Goal: Task Accomplishment & Management: Use online tool/utility

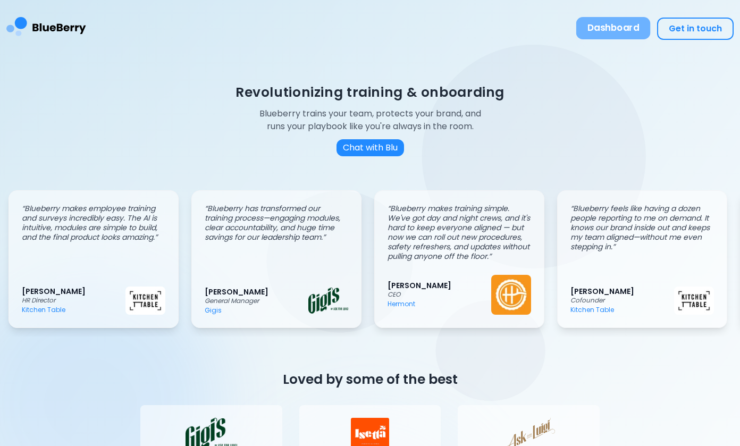
scroll to position [0, 9]
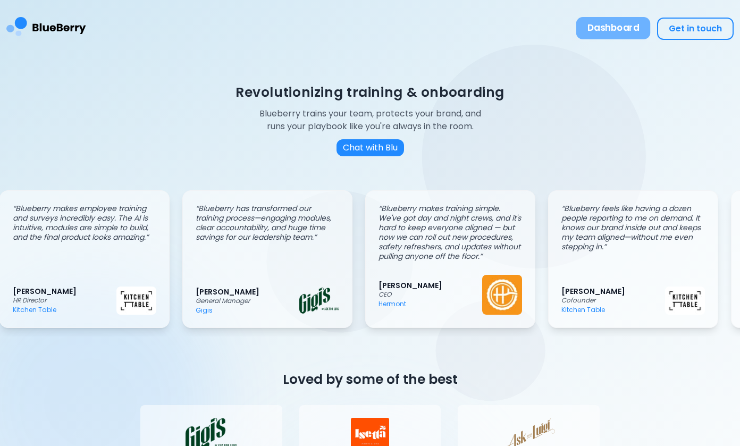
click at [610, 23] on button "Dashboard" at bounding box center [613, 28] width 74 height 22
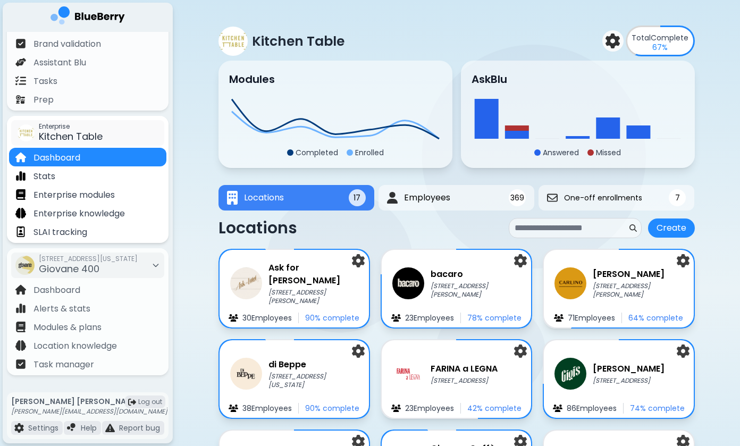
scroll to position [93, 0]
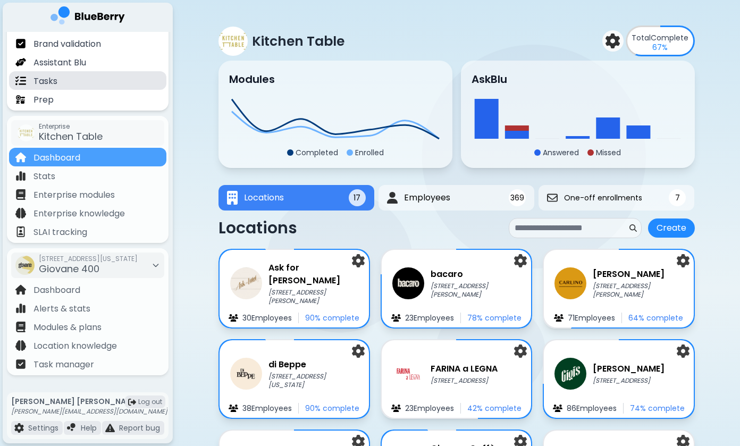
click at [89, 77] on div "Tasks" at bounding box center [87, 80] width 157 height 19
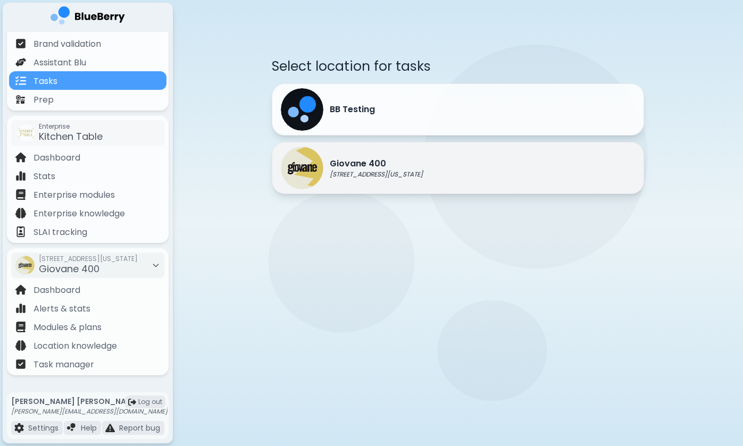
click at [348, 173] on p "418 W Georgia St, Vancouver BC" at bounding box center [376, 174] width 93 height 9
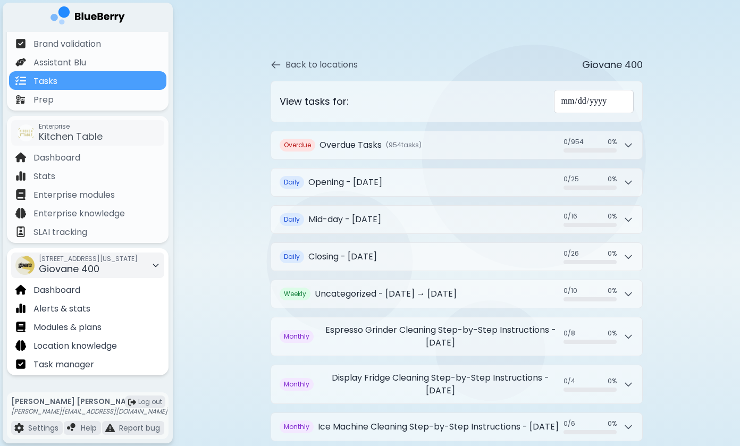
click at [101, 266] on div "418 W Georgia St, Vancouver BC Giovane 400" at bounding box center [88, 265] width 99 height 23
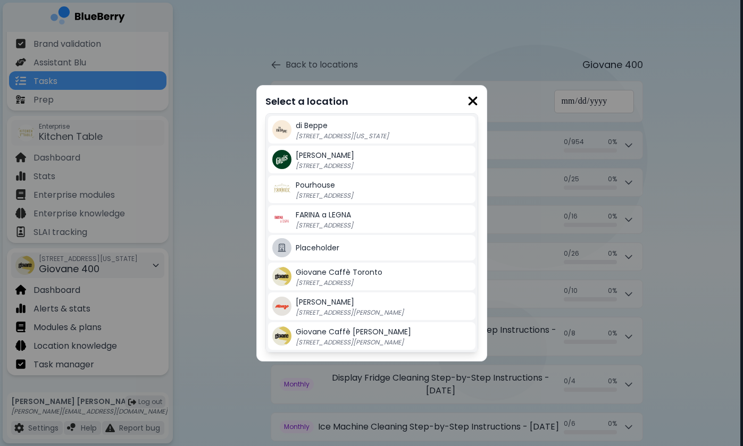
click at [101, 266] on div "Select a location di Beppe 213 E Georgia St, Vancouver BC Gigi's 2968 Christmas…" at bounding box center [371, 223] width 743 height 446
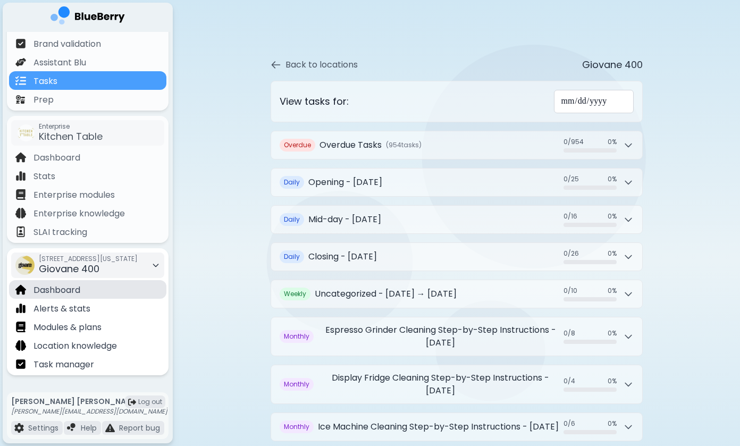
click at [88, 294] on div "Dashboard" at bounding box center [87, 289] width 157 height 19
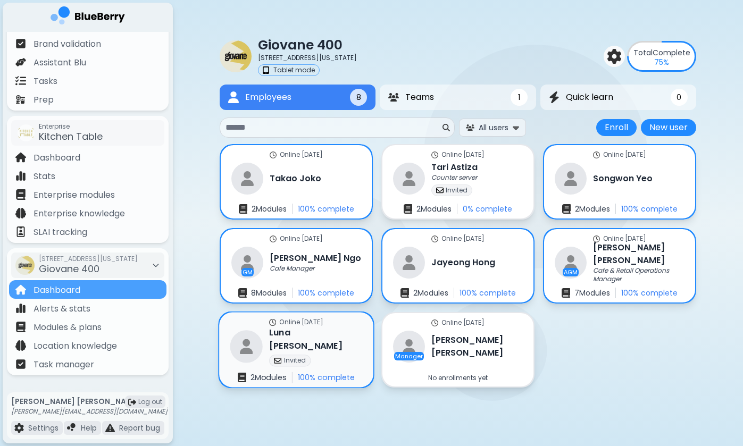
click at [337, 347] on div "Online 9 days ago Luna Choi Invited 2 Module s 100 % complete" at bounding box center [296, 350] width 154 height 75
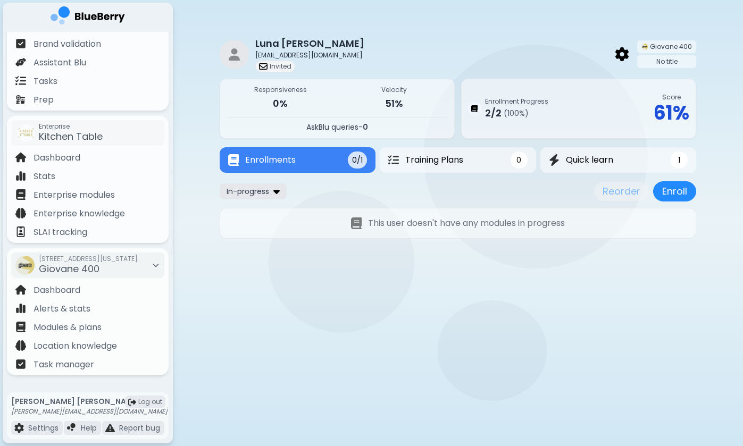
click at [274, 194] on img at bounding box center [276, 191] width 6 height 10
click at [268, 214] on button "All" at bounding box center [253, 212] width 61 height 16
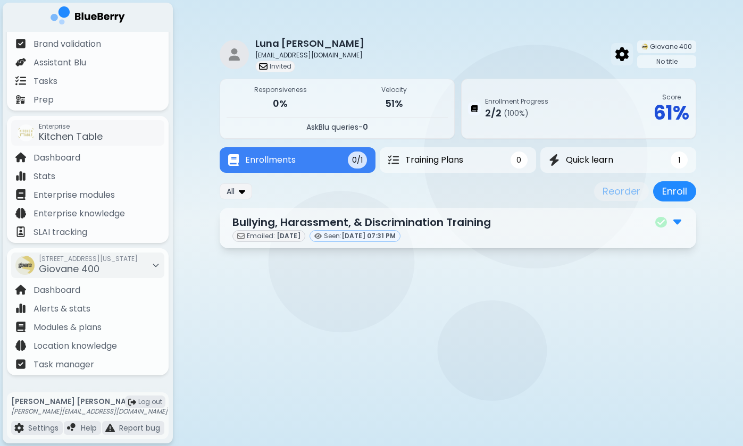
click at [626, 53] on img at bounding box center [621, 54] width 13 height 14
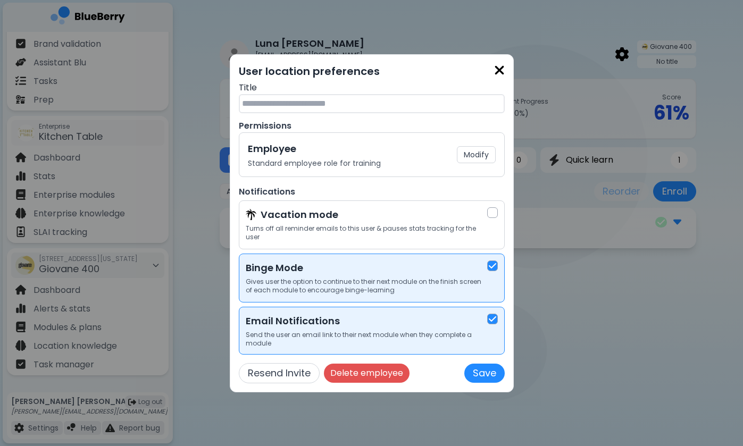
click at [500, 69] on img at bounding box center [499, 70] width 11 height 14
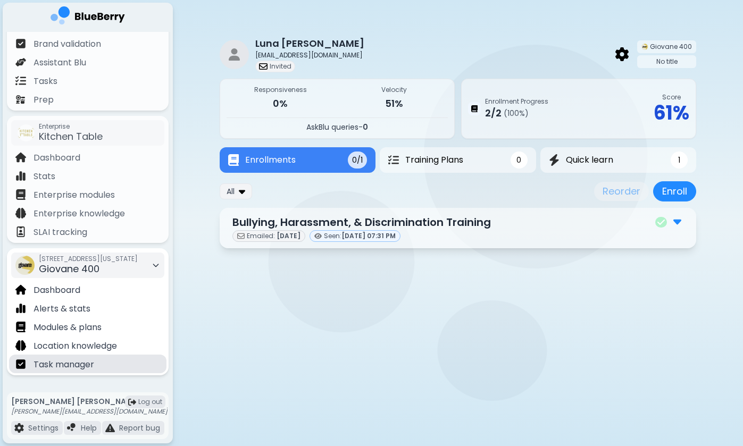
click at [72, 362] on p "Task manager" at bounding box center [63, 364] width 61 height 13
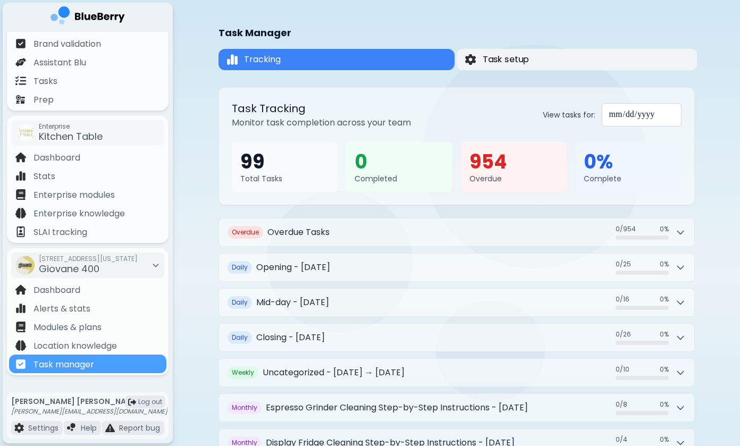
click at [530, 61] on button "Task setup" at bounding box center [576, 60] width 241 height 22
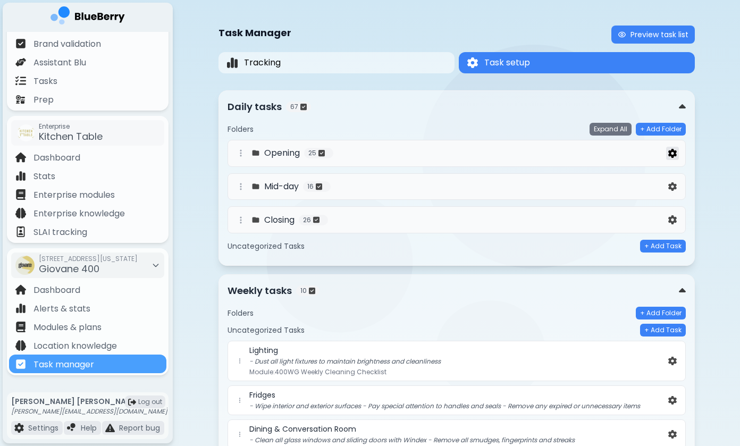
click at [670, 154] on img at bounding box center [672, 153] width 9 height 9
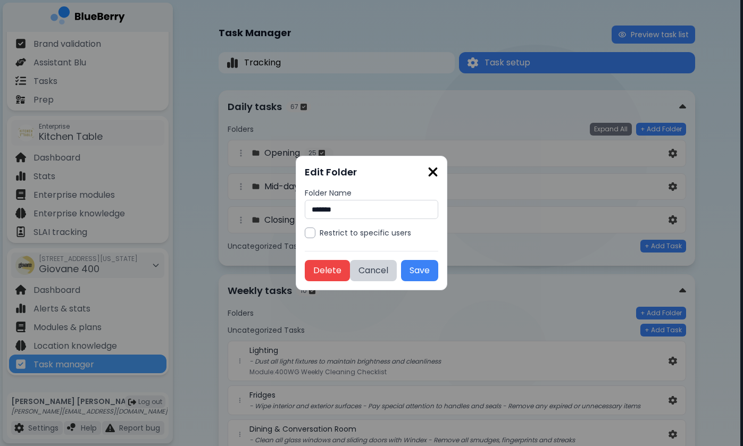
click at [438, 171] on img at bounding box center [432, 172] width 11 height 14
